Goal: Information Seeking & Learning: Learn about a topic

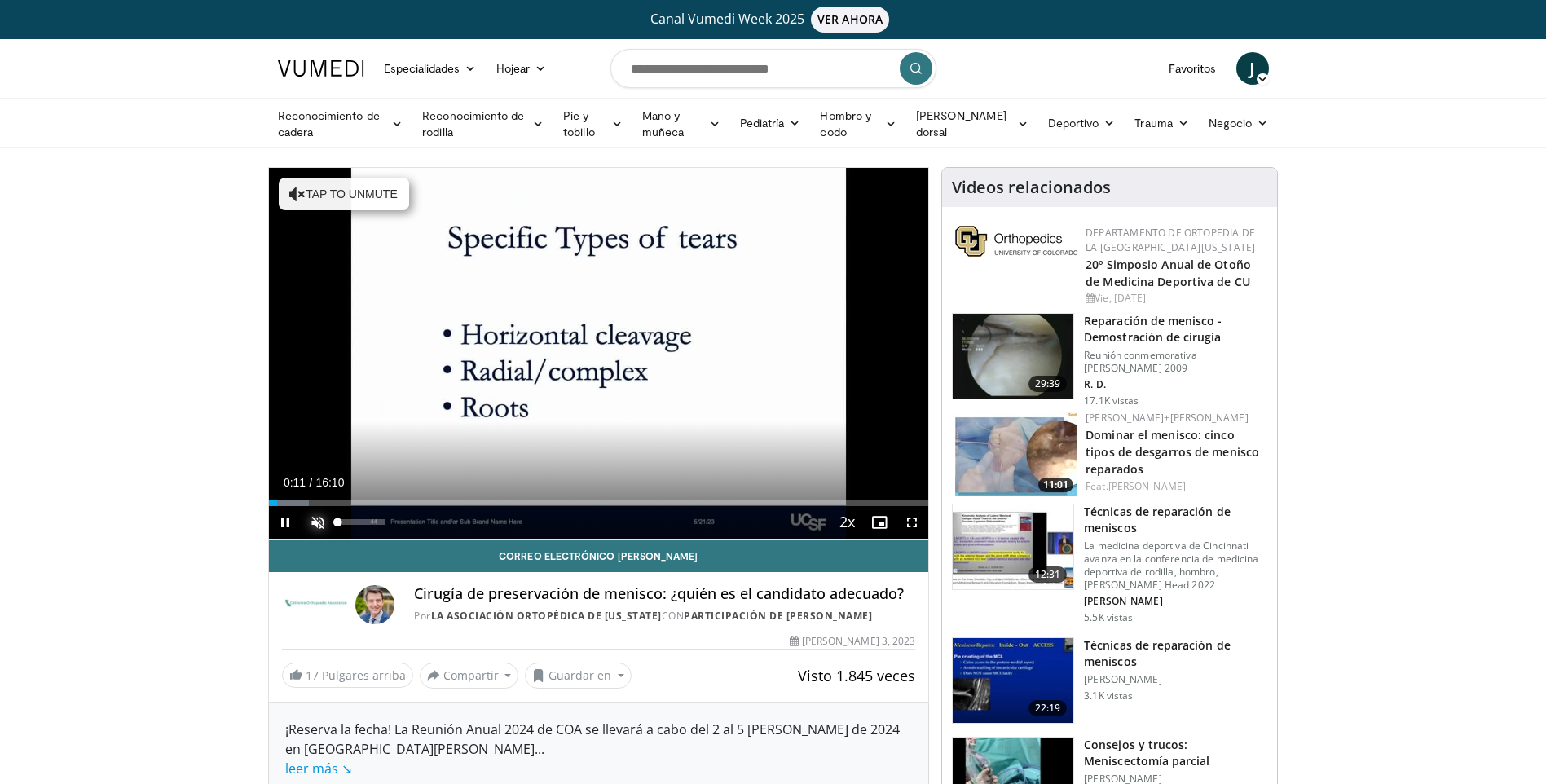
click at [323, 527] on span "Reproductor de video" at bounding box center [318, 523] width 33 height 33
